Goal: Information Seeking & Learning: Learn about a topic

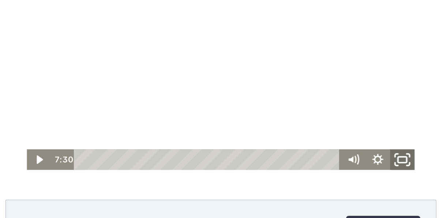
click at [152, 68] on icon "Fullscreen" at bounding box center [152, 70] width 17 height 14
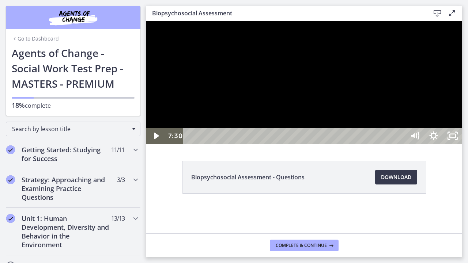
drag, startPoint x: 592, startPoint y: 150, endPoint x: 593, endPoint y: 162, distance: 11.7
click at [447, 144] on div at bounding box center [304, 82] width 316 height 123
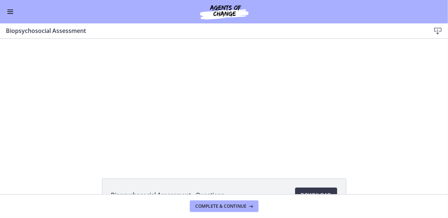
click at [363, 109] on div "Click for sound @keyframes VOLUME_SMALL_WAVE_FLASH { 0% { opacity: 0; } 33% { o…" at bounding box center [224, 99] width 448 height 123
click at [293, 124] on div at bounding box center [224, 99] width 220 height 123
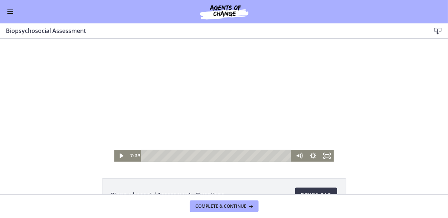
click at [331, 157] on div "Click for sound @keyframes VOLUME_SMALL_WAVE_FLASH { 0% { opacity: 0; } 33% { o…" at bounding box center [224, 99] width 448 height 123
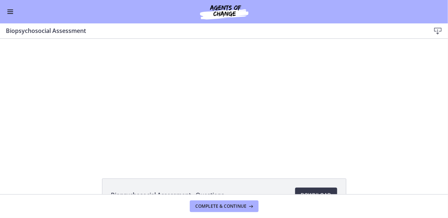
click at [354, 143] on div "Click for sound @keyframes VOLUME_SMALL_WAVE_FLASH { 0% { opacity: 0; } 33% { o…" at bounding box center [224, 99] width 448 height 123
click at [342, 126] on div "Click for sound @keyframes VOLUME_SMALL_WAVE_FLASH { 0% { opacity: 0; } 33% { o…" at bounding box center [224, 99] width 448 height 123
click at [299, 123] on div at bounding box center [224, 99] width 220 height 123
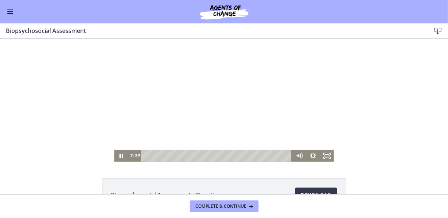
click at [327, 157] on icon "Fullscreen" at bounding box center [327, 155] width 14 height 12
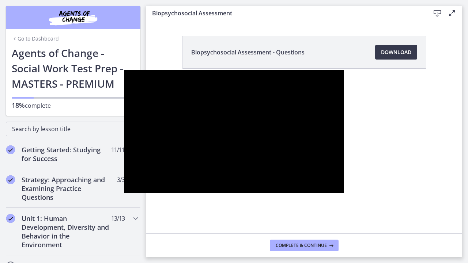
click at [344, 193] on div at bounding box center [234, 131] width 220 height 123
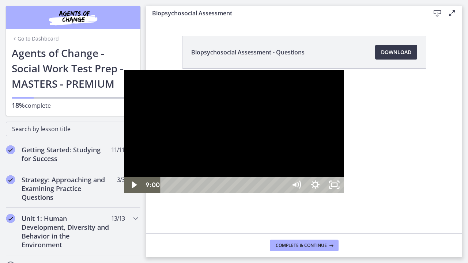
click at [344, 193] on div at bounding box center [234, 131] width 220 height 123
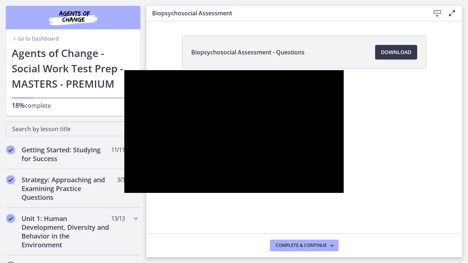
click at [344, 70] on div at bounding box center [234, 131] width 220 height 123
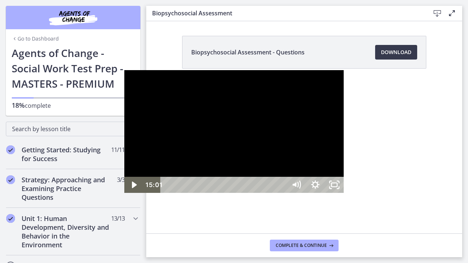
click at [344, 70] on div at bounding box center [234, 131] width 220 height 123
click at [124, 70] on div at bounding box center [234, 131] width 220 height 123
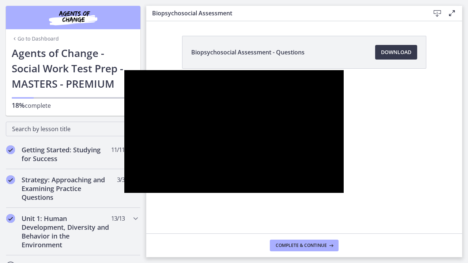
click at [344, 70] on div at bounding box center [234, 131] width 220 height 123
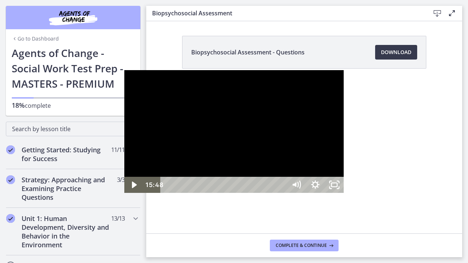
click at [344, 70] on div at bounding box center [234, 131] width 220 height 123
click at [124, 70] on div at bounding box center [234, 131] width 220 height 123
click at [275, 193] on div "16:38" at bounding box center [224, 185] width 115 height 16
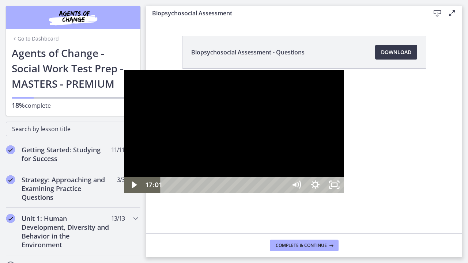
click at [280, 193] on div "17:01" at bounding box center [224, 185] width 115 height 16
click at [344, 186] on div at bounding box center [234, 131] width 220 height 123
click at [282, 193] on div "19:22" at bounding box center [224, 185] width 115 height 16
click at [282, 193] on div "20:45" at bounding box center [224, 185] width 115 height 16
click at [282, 193] on div "25:49" at bounding box center [224, 185] width 115 height 16
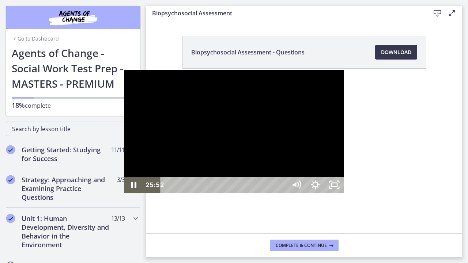
click at [344, 148] on div at bounding box center [234, 131] width 220 height 123
click at [282, 193] on div "26:05" at bounding box center [224, 185] width 115 height 16
click at [344, 138] on div at bounding box center [234, 131] width 220 height 123
click at [124, 70] on div at bounding box center [234, 131] width 220 height 123
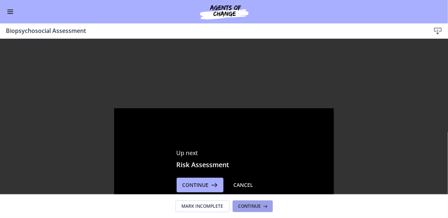
click at [261, 208] on icon at bounding box center [264, 206] width 7 height 6
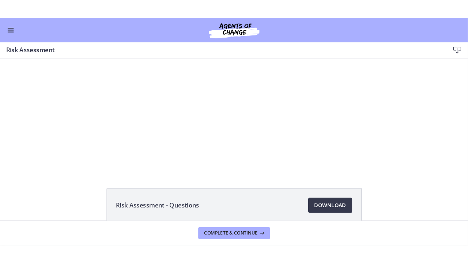
scroll to position [16, 0]
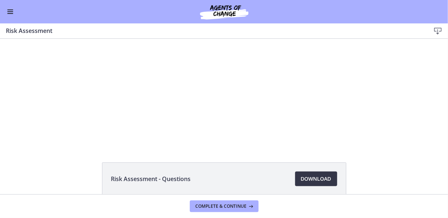
click at [318, 178] on span "Download Opens in a new window" at bounding box center [316, 178] width 30 height 9
click at [329, 174] on link "Download Opens in a new window" at bounding box center [316, 178] width 42 height 15
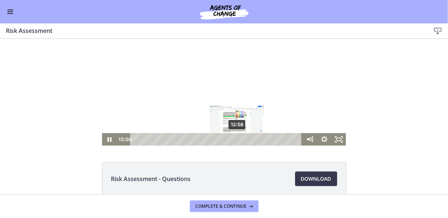
click at [107, 143] on icon "Pause" at bounding box center [109, 139] width 15 height 12
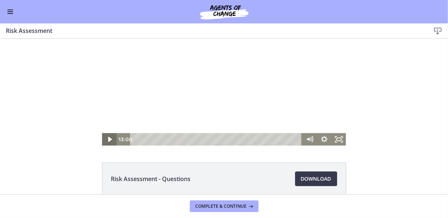
click at [338, 141] on icon "Fullscreen" at bounding box center [338, 139] width 15 height 12
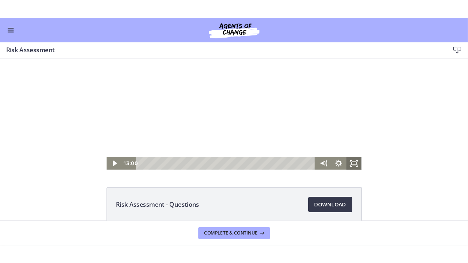
scroll to position [0, 0]
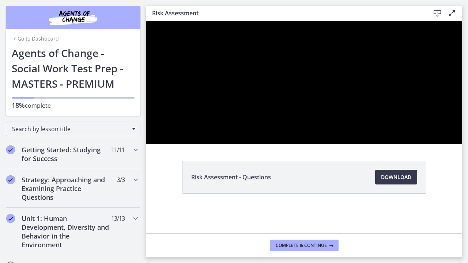
click at [447, 144] on div at bounding box center [304, 82] width 316 height 123
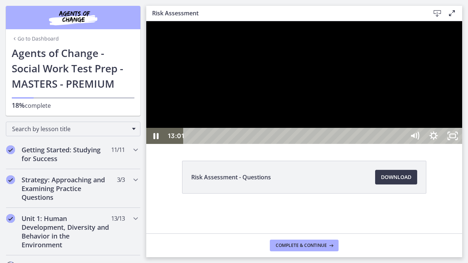
click at [400, 144] on div "12:58" at bounding box center [295, 136] width 210 height 16
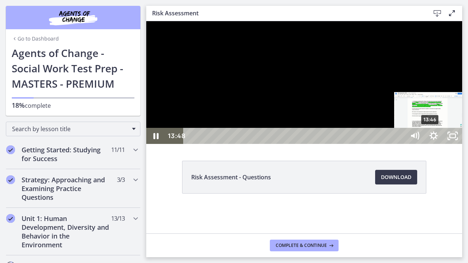
click at [400, 144] on div "13:46" at bounding box center [295, 136] width 210 height 16
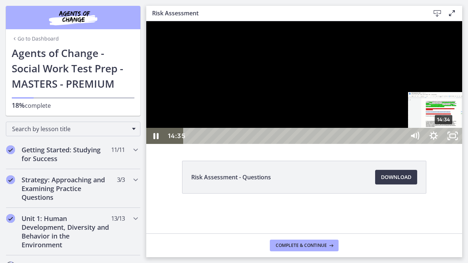
click at [447, 144] on div at bounding box center [304, 82] width 316 height 123
